Goal: Navigation & Orientation: Understand site structure

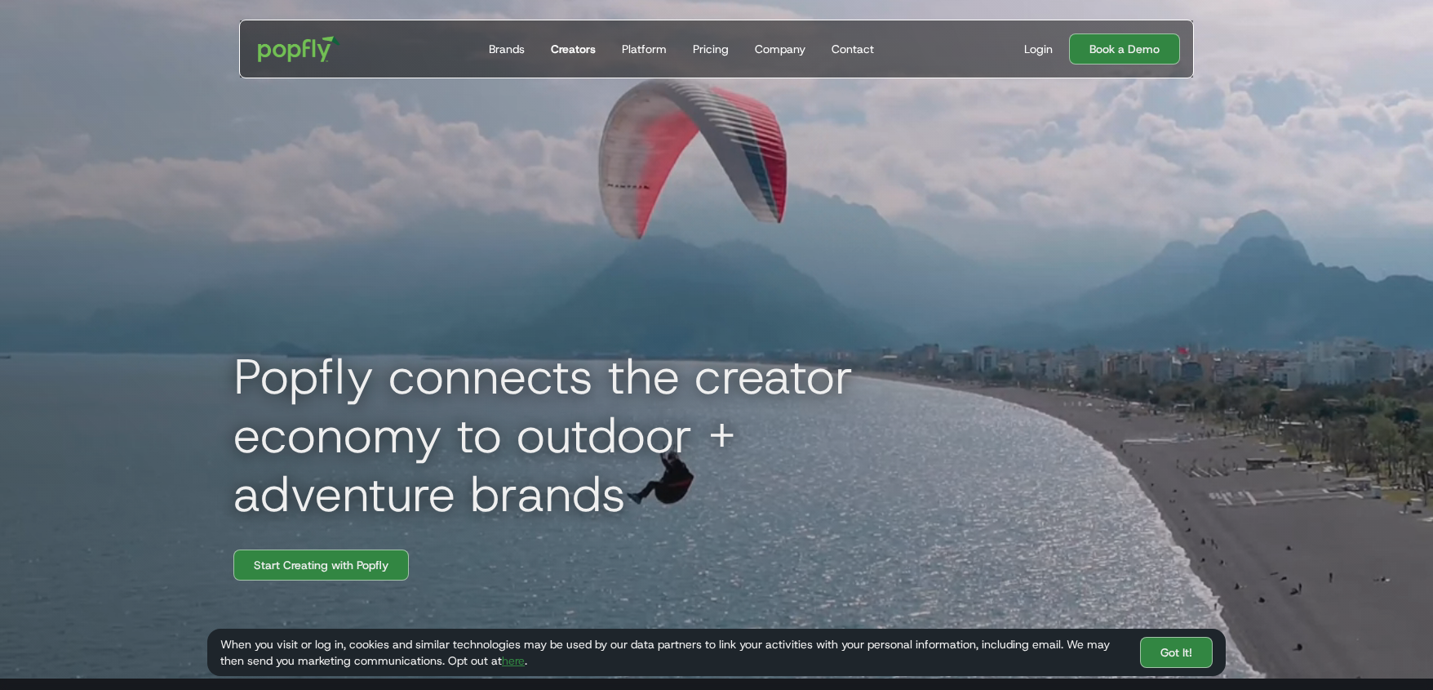
click at [569, 49] on div "Creators" at bounding box center [573, 49] width 45 height 16
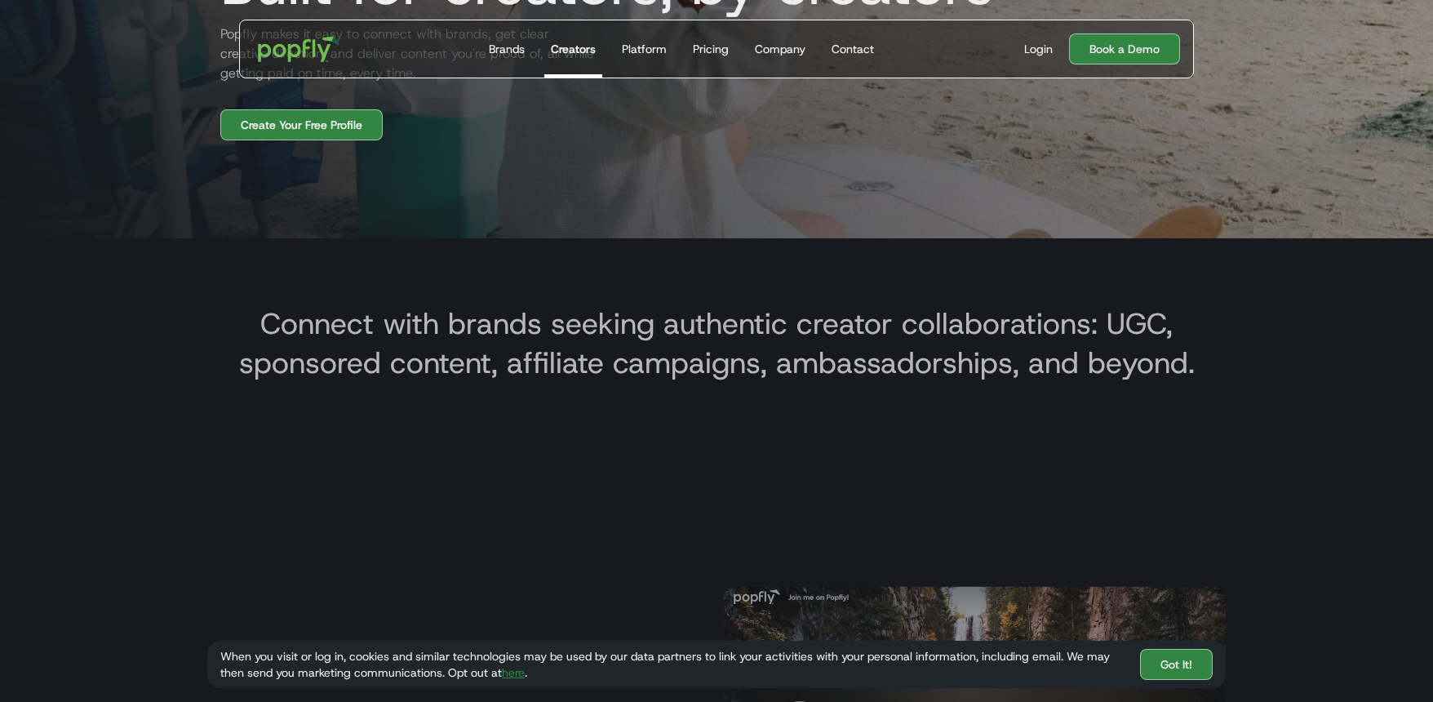
scroll to position [667, 0]
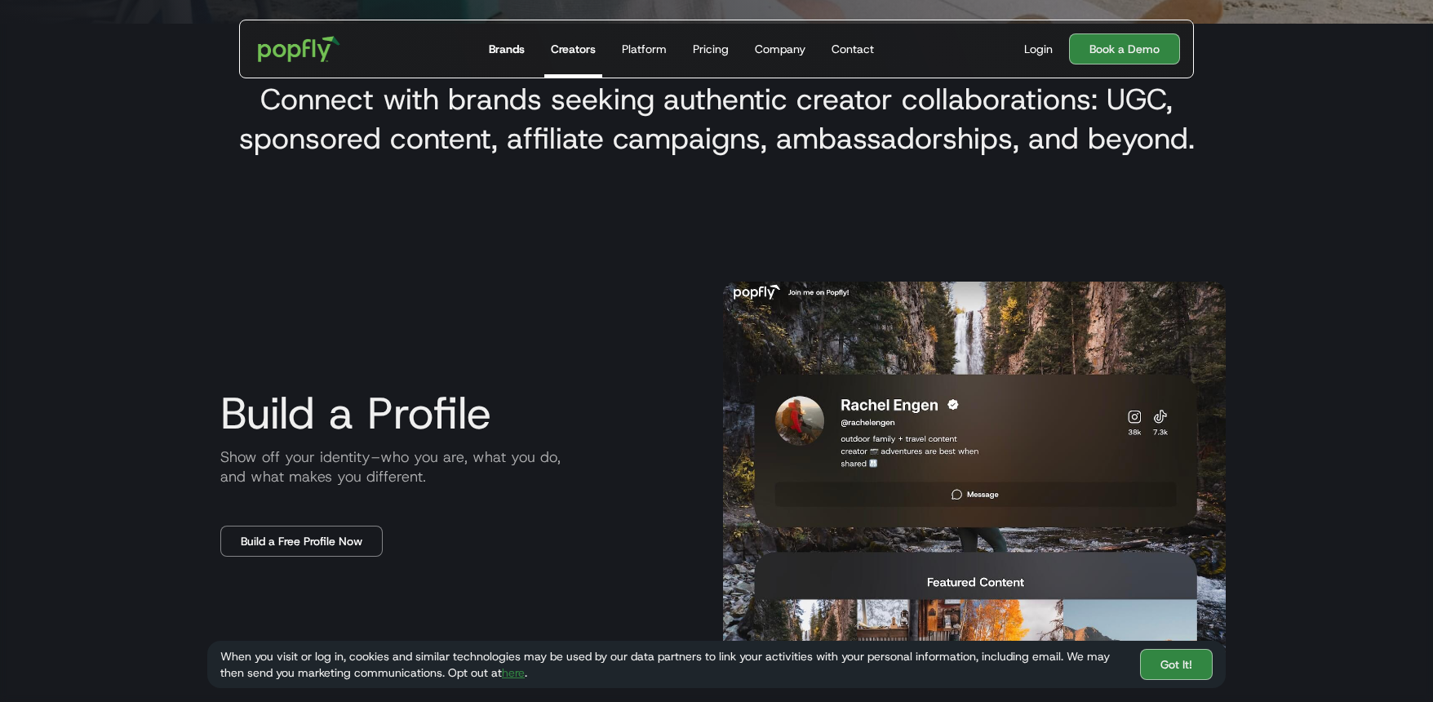
click at [515, 45] on div "Brands" at bounding box center [507, 49] width 36 height 16
